Goal: Information Seeking & Learning: Check status

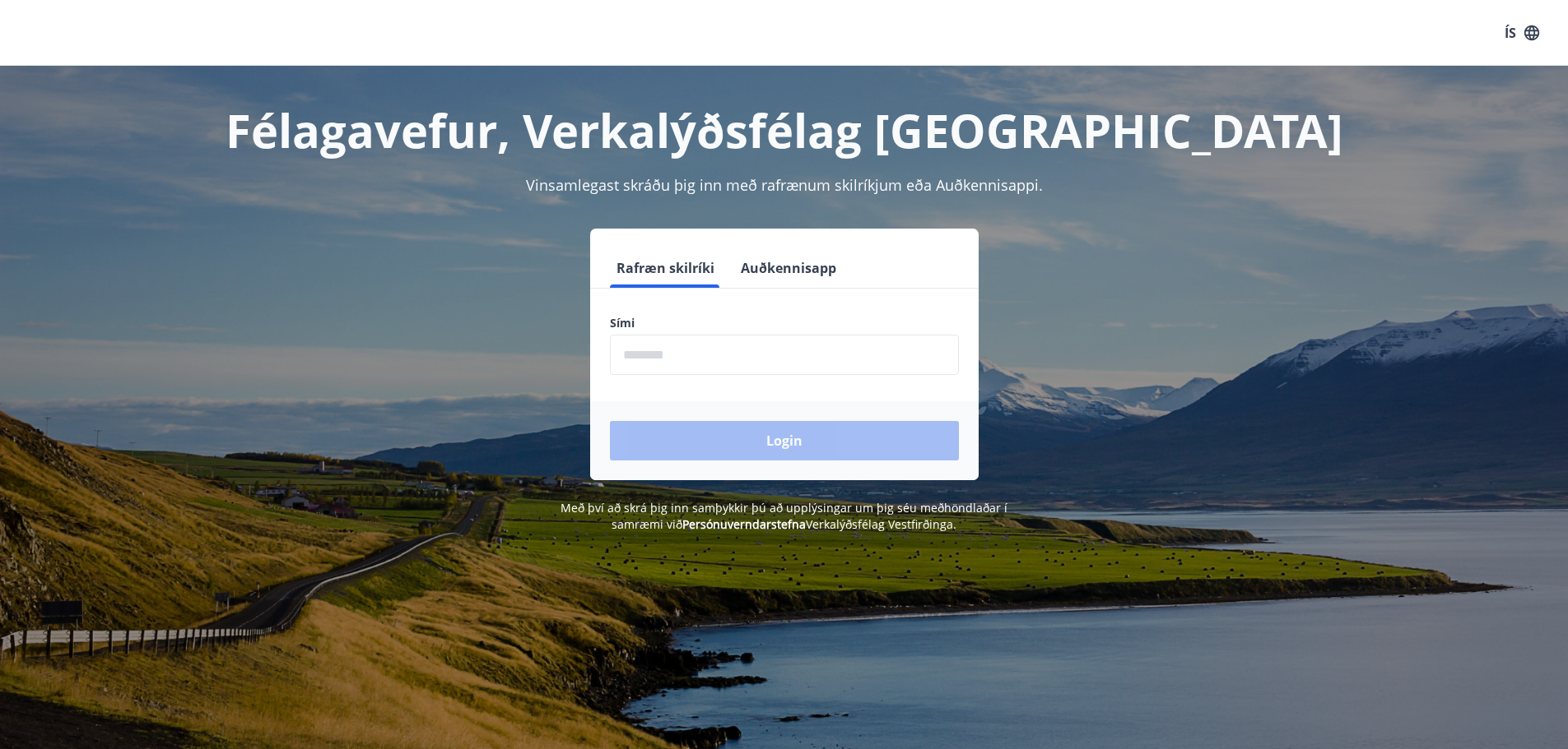
click at [762, 365] on input "phone" at bounding box center [785, 355] width 349 height 40
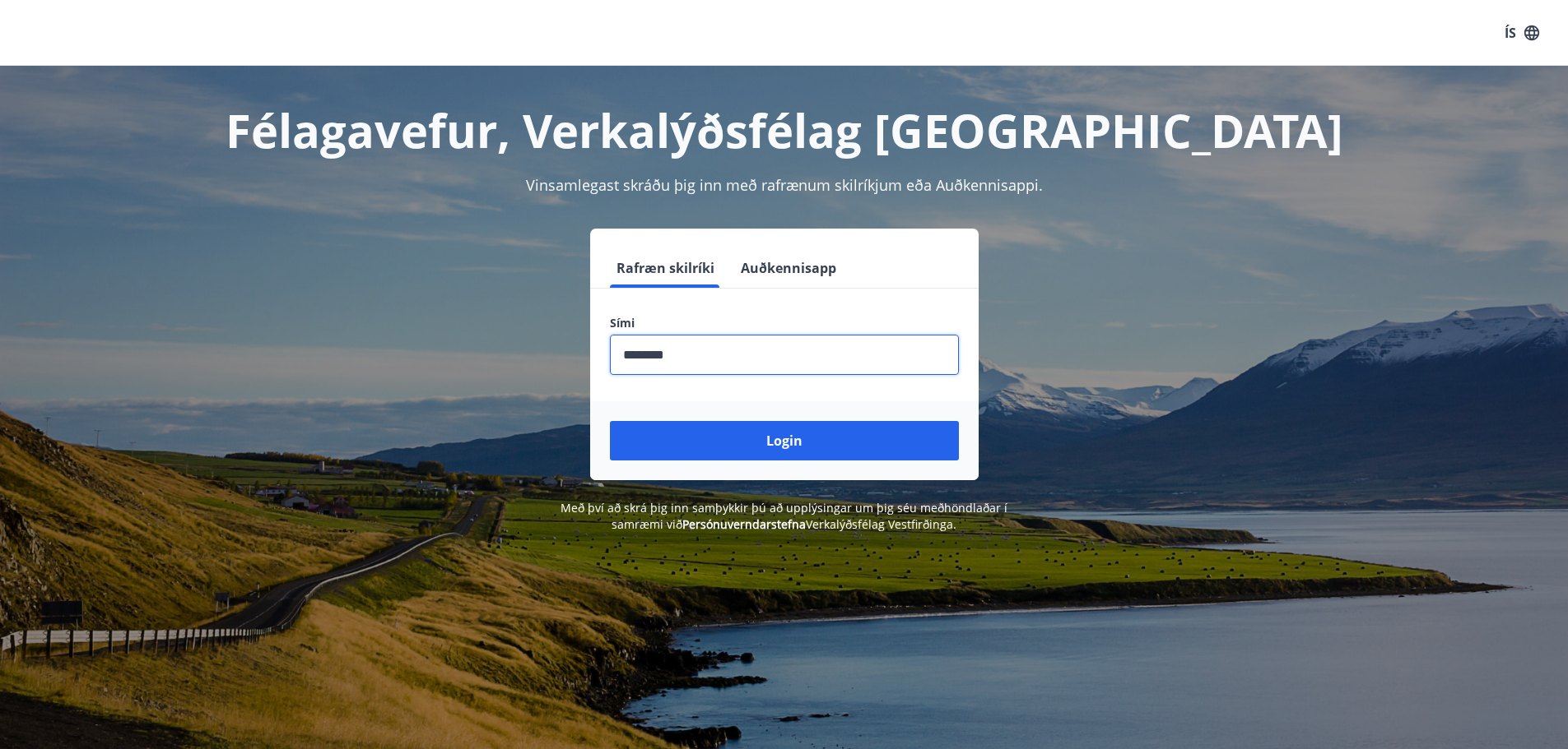
type input "********"
click at [610, 421] on button "Login" at bounding box center [785, 441] width 349 height 40
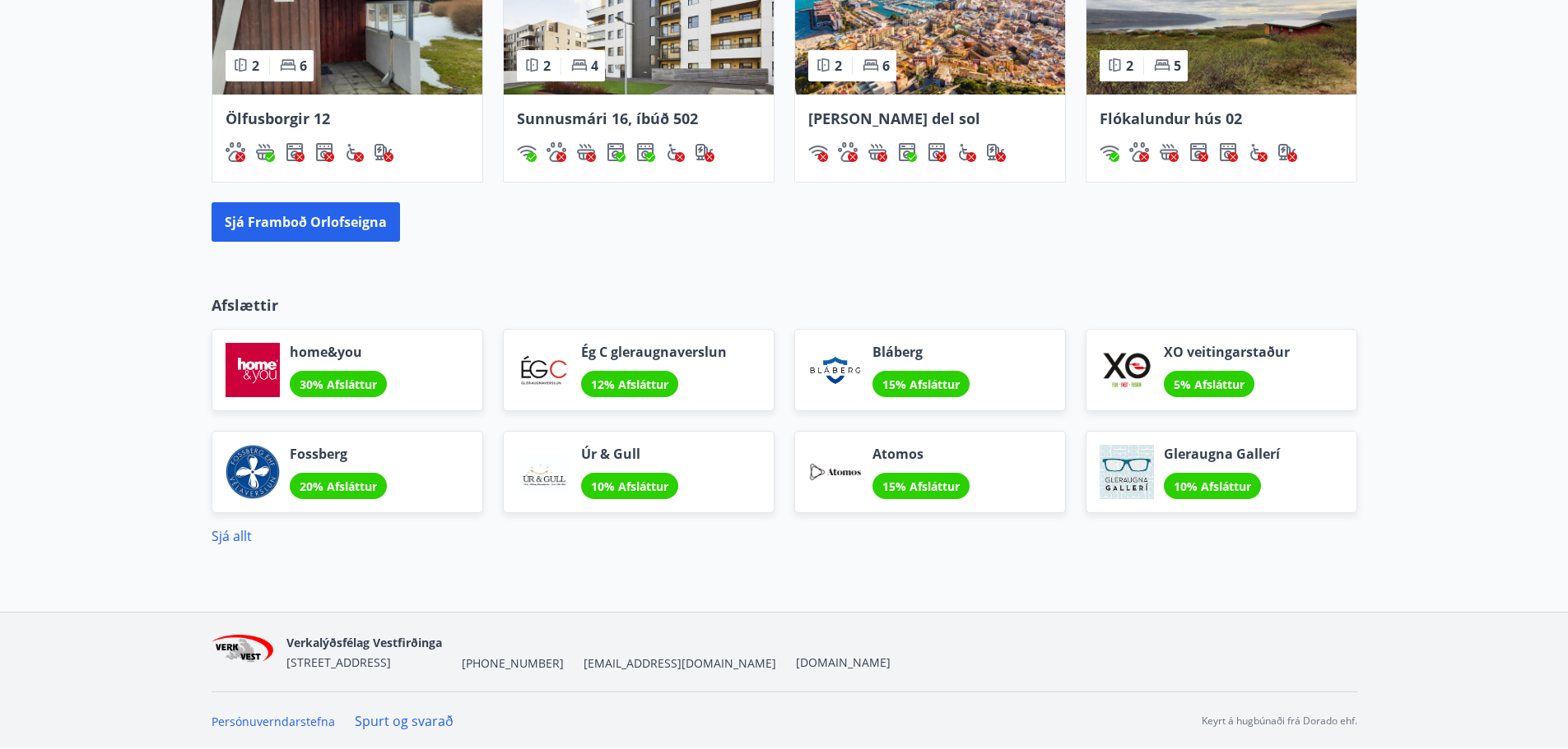
scroll to position [1240, 0]
click at [228, 538] on link "Sjá allt" at bounding box center [231, 536] width 40 height 18
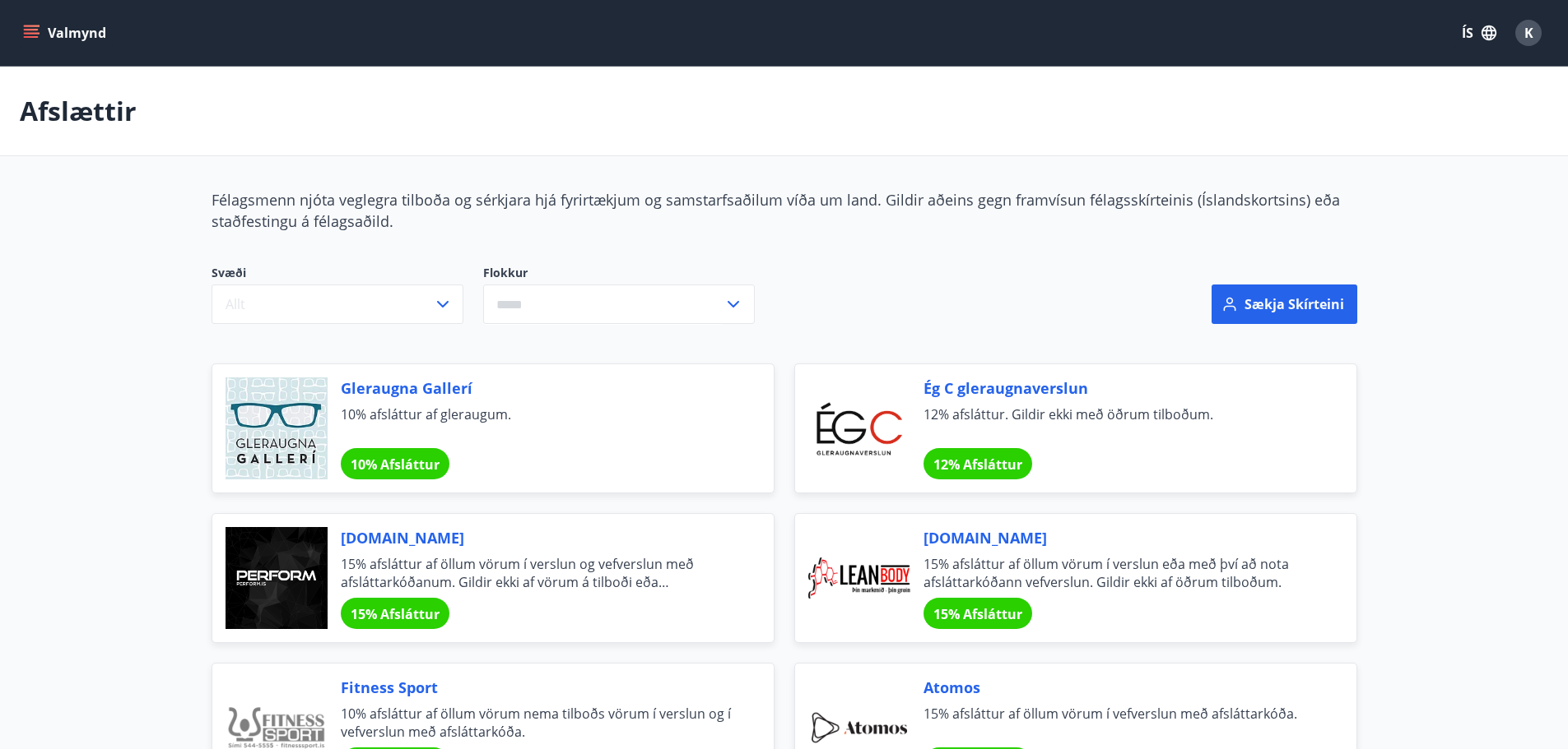
click at [77, 29] on button "Valmynd" at bounding box center [66, 33] width 93 height 30
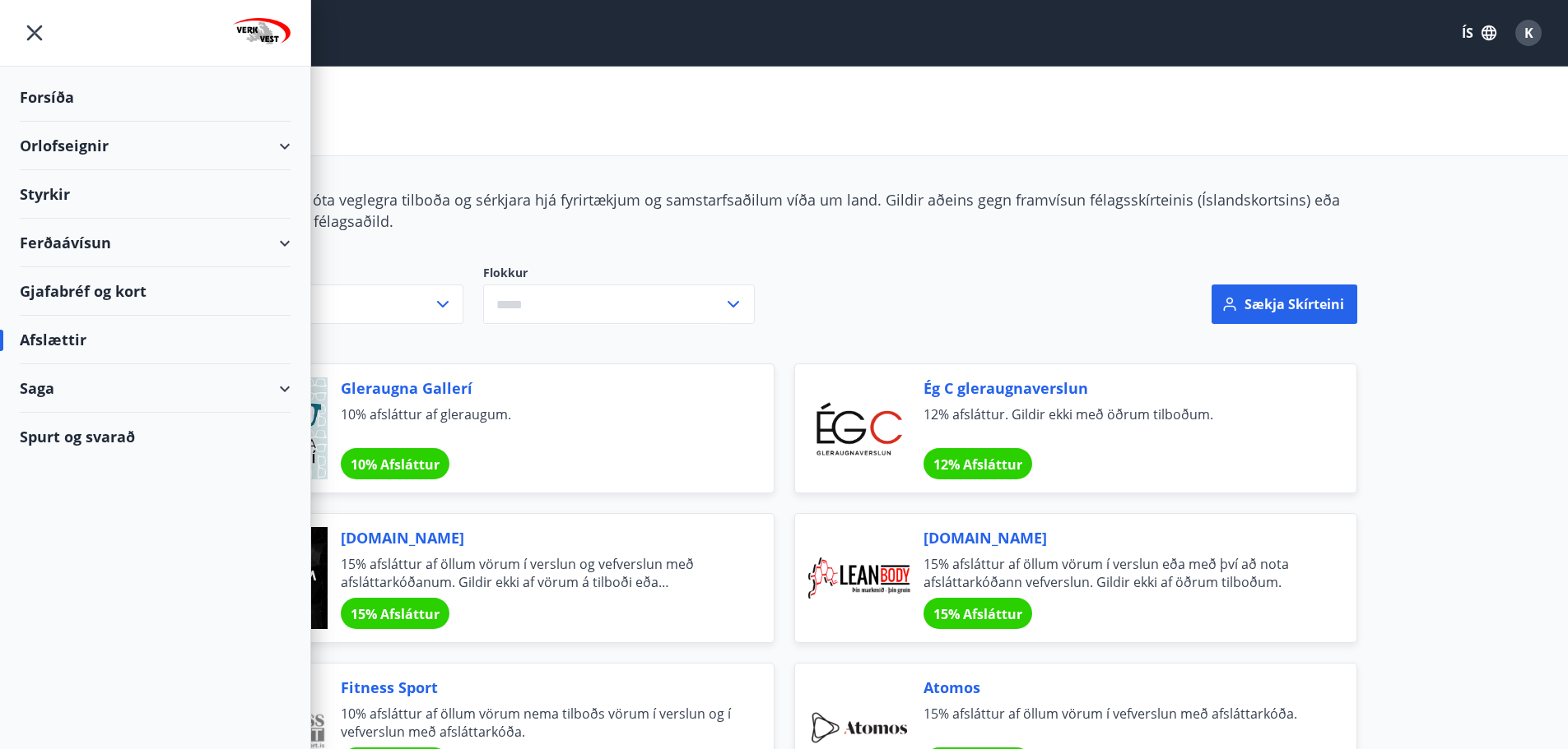
click at [105, 191] on div "Styrkir" at bounding box center [155, 194] width 271 height 49
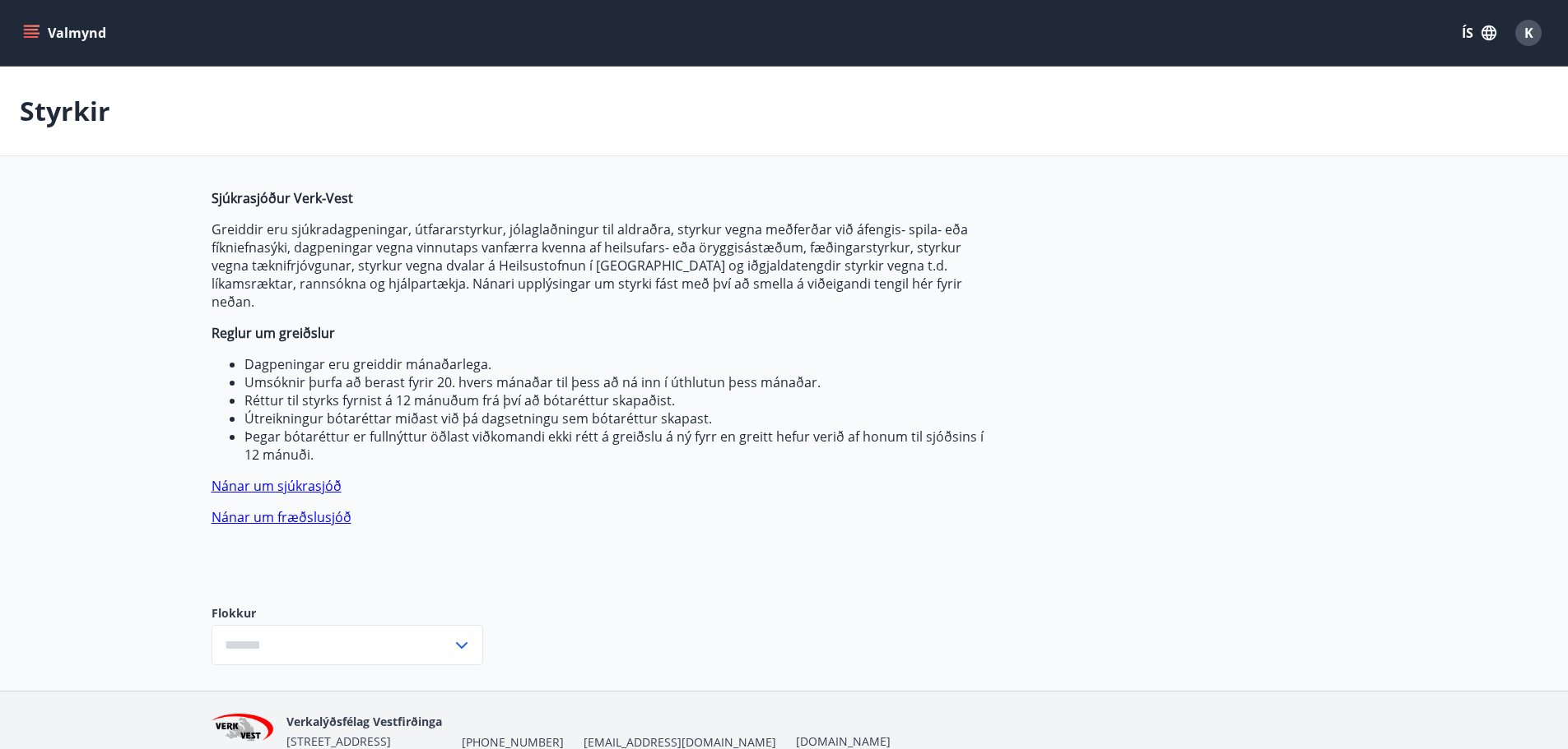
type input "***"
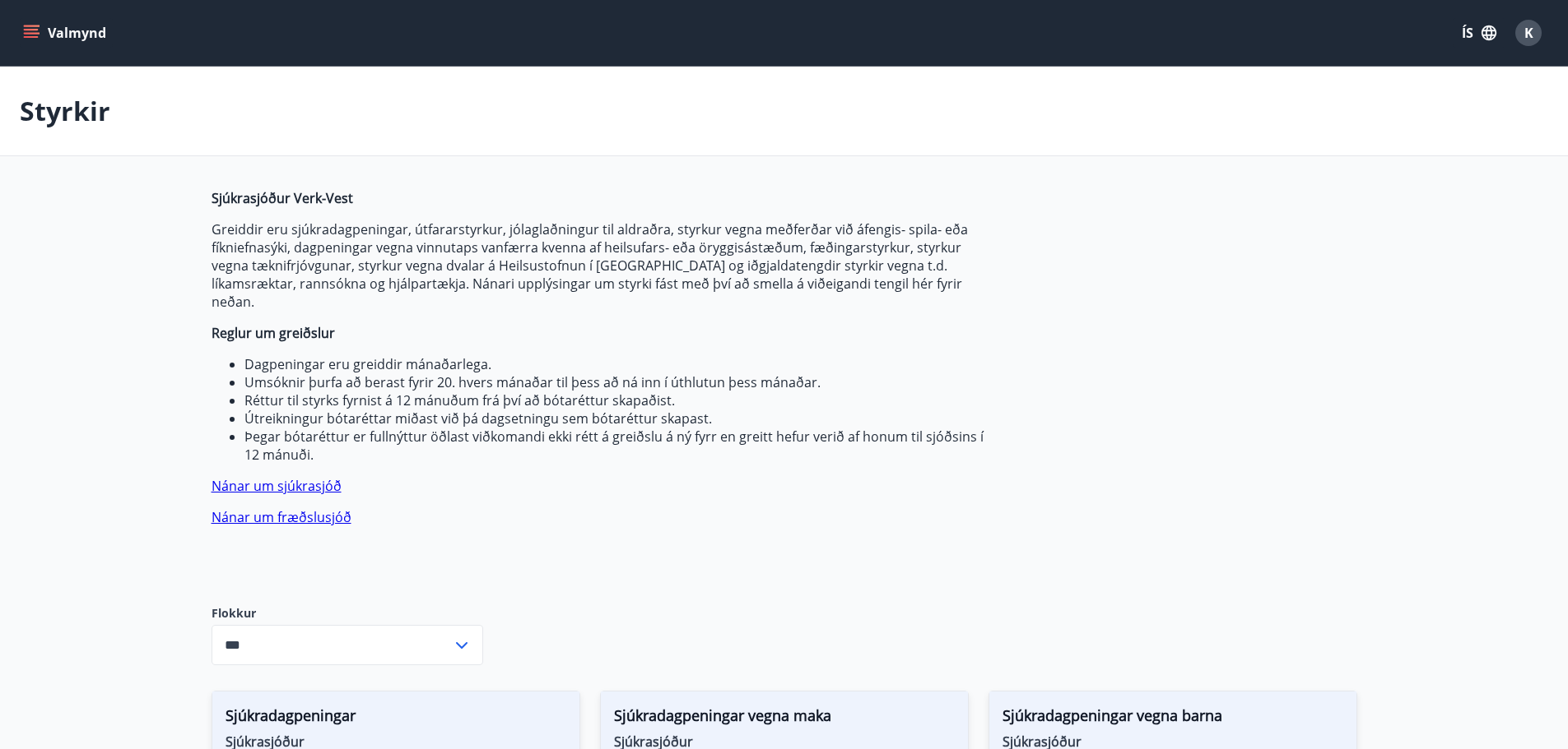
click at [34, 32] on icon "menu" at bounding box center [31, 33] width 16 height 16
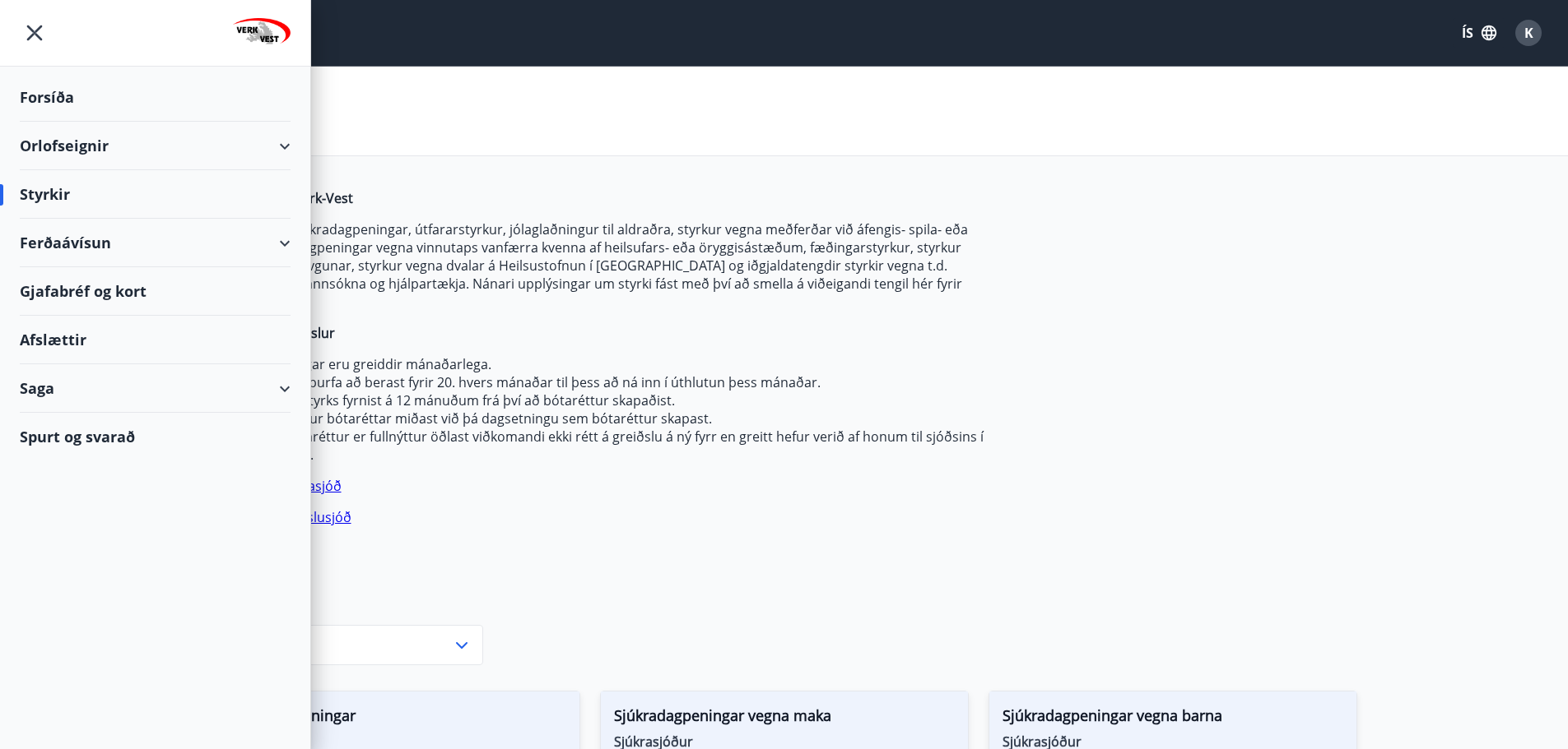
click at [285, 388] on div "Saga" at bounding box center [155, 388] width 271 height 49
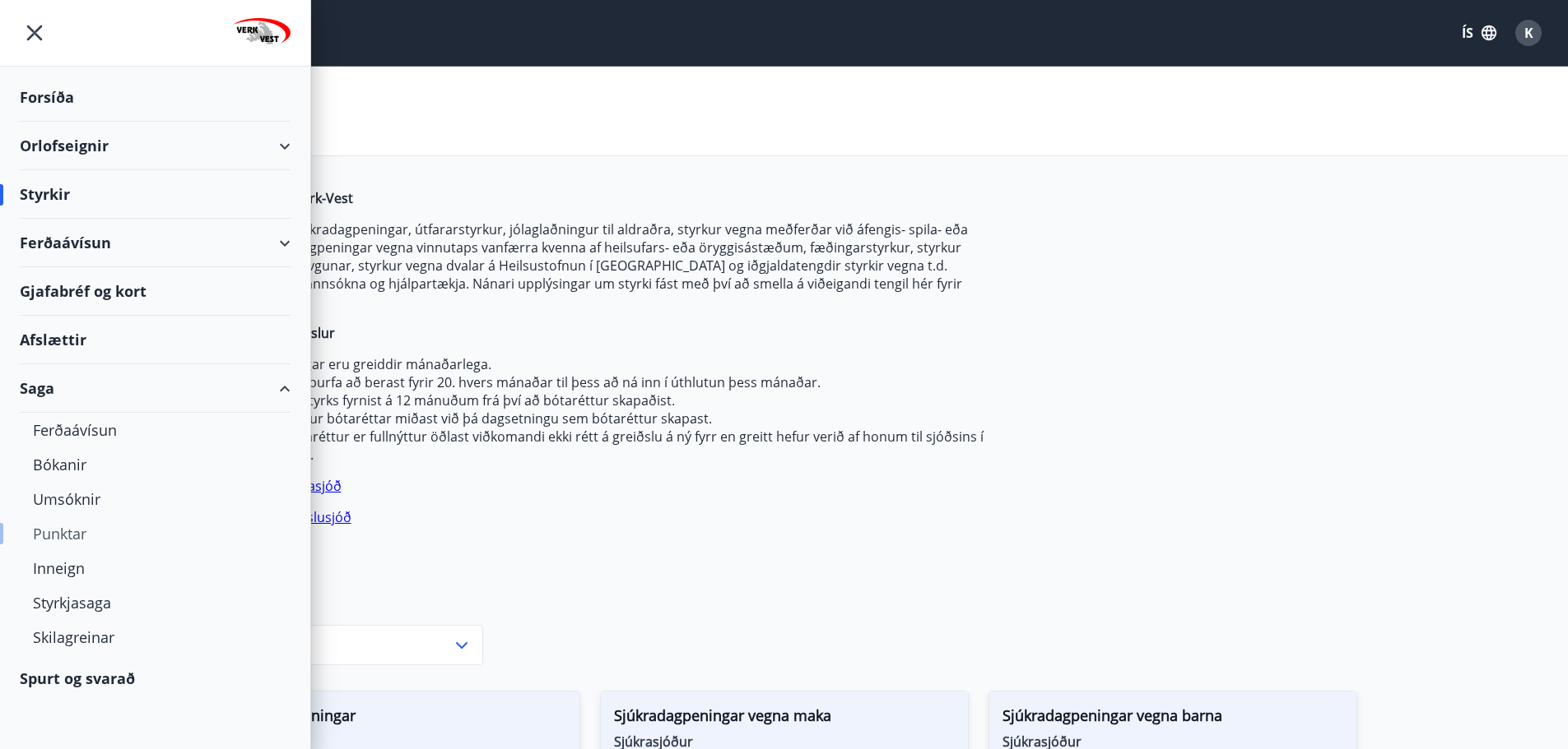
click at [68, 539] on div "Punktar" at bounding box center [155, 534] width 245 height 35
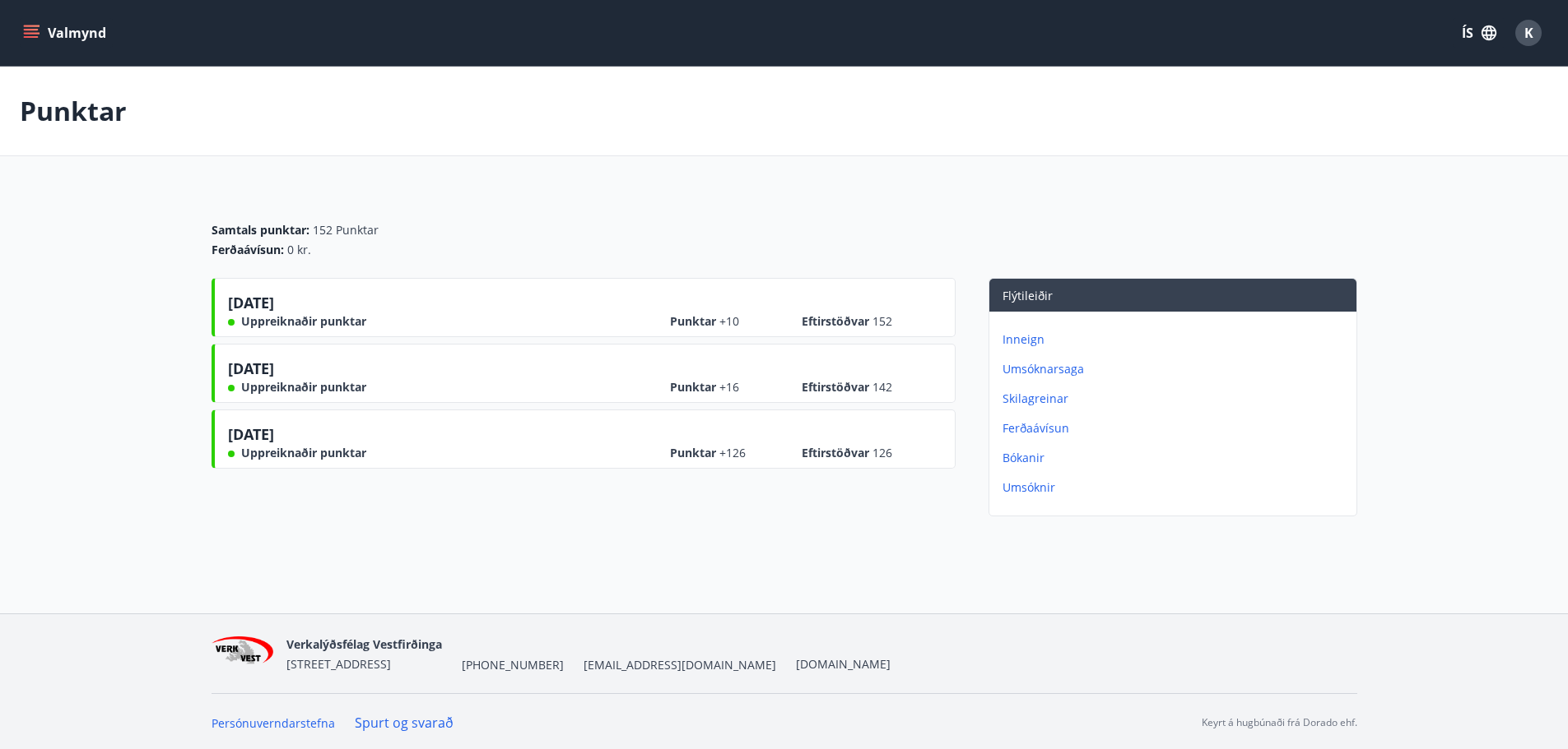
click at [40, 28] on button "Valmynd" at bounding box center [66, 33] width 93 height 30
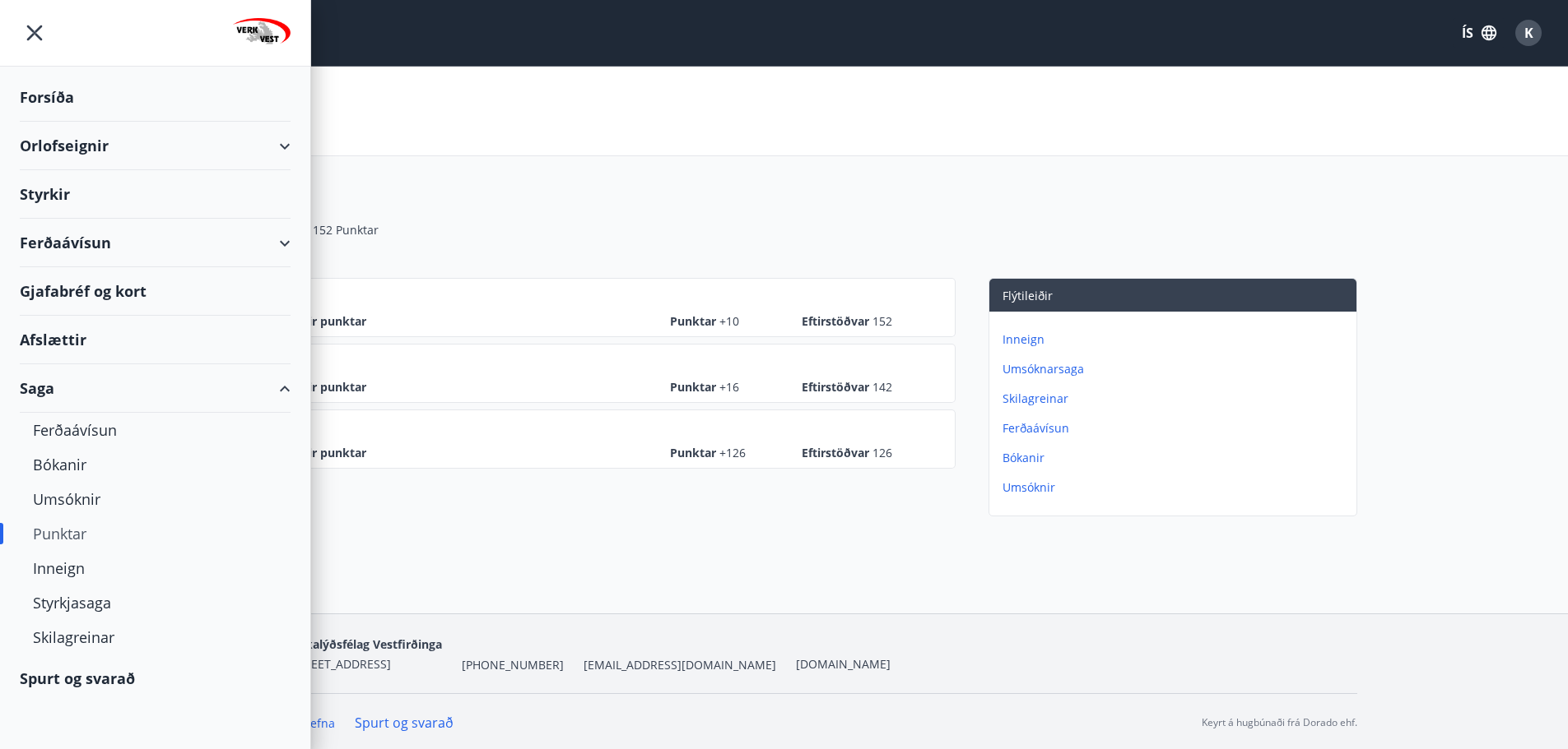
click at [284, 244] on div "Ferðaávísun" at bounding box center [155, 243] width 271 height 49
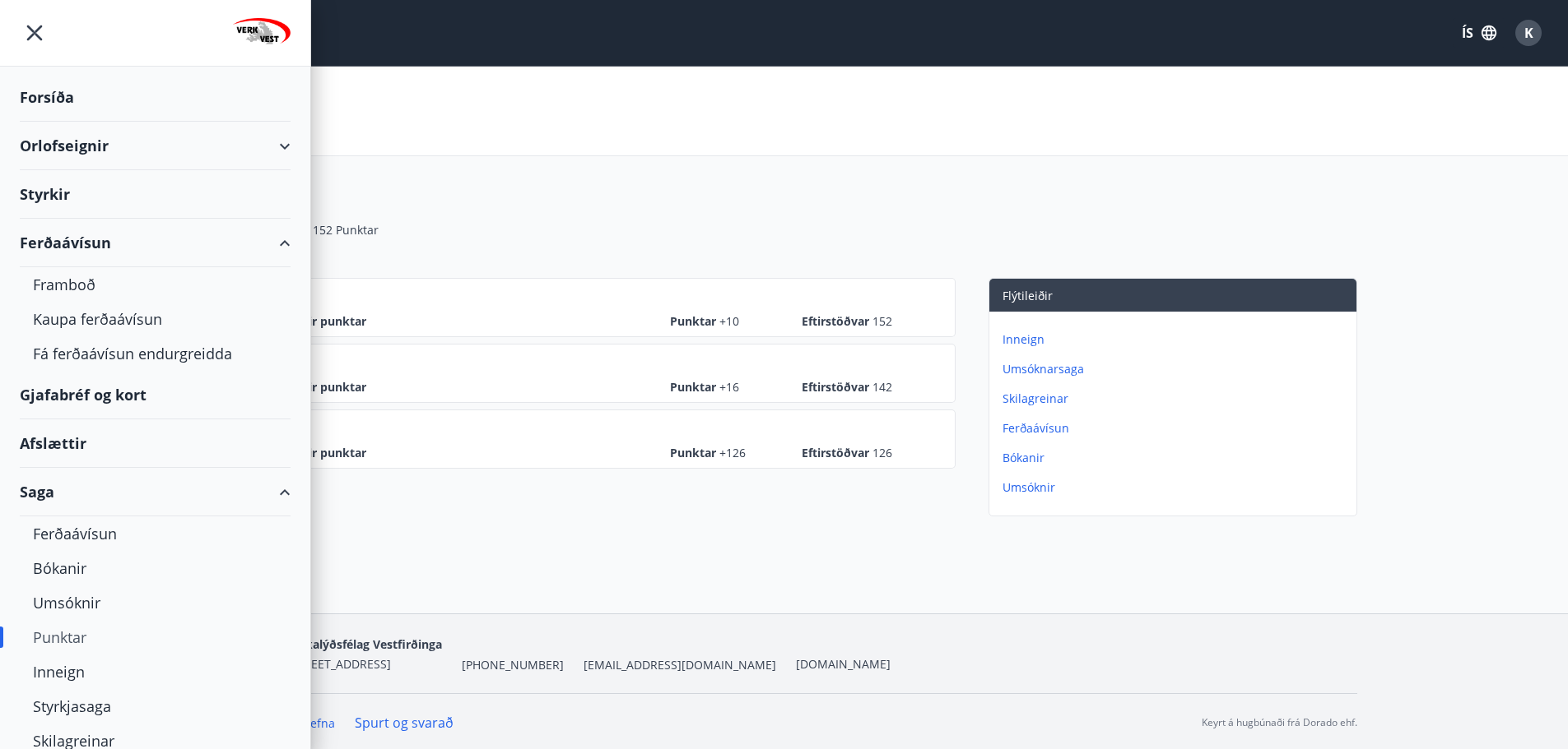
click at [284, 244] on div "Ferðaávísun" at bounding box center [155, 243] width 310 height 49
